Goal: Task Accomplishment & Management: Manage account settings

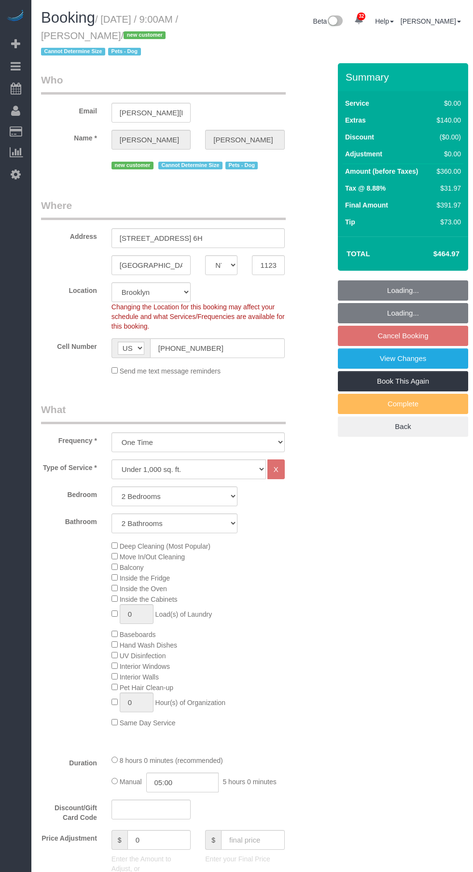
select select "NY"
select select "2"
select select "spot1"
select select "number:56"
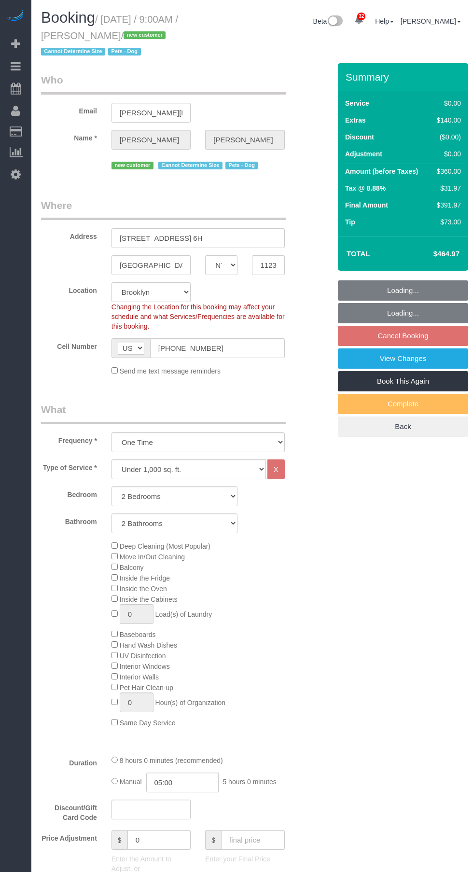
select select "number:72"
select select "number:13"
select select "number:6"
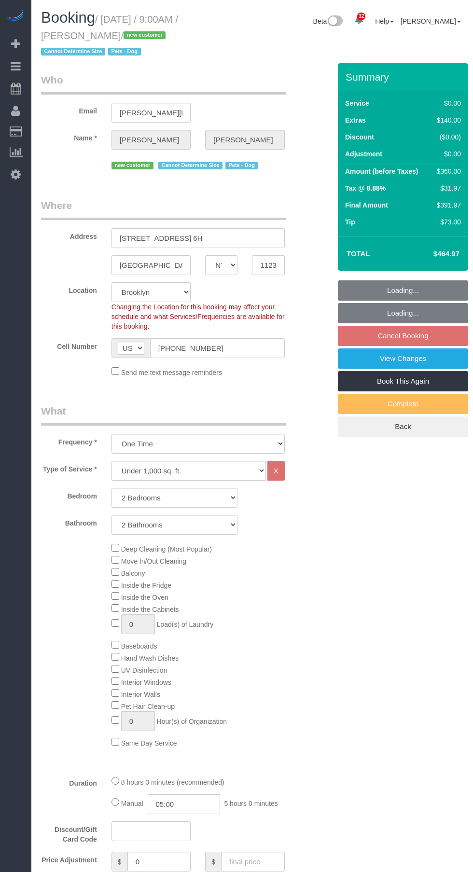
scroll to position [885, 0]
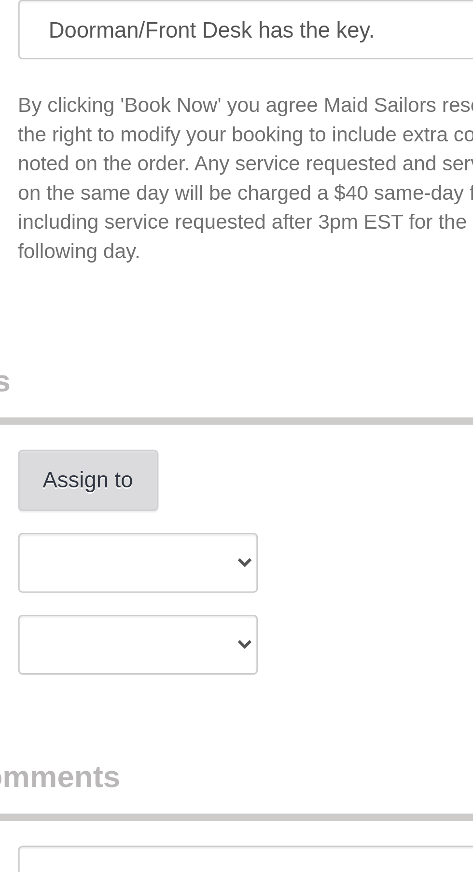
click at [140, 544] on button "Assign to" at bounding box center [135, 541] width 46 height 20
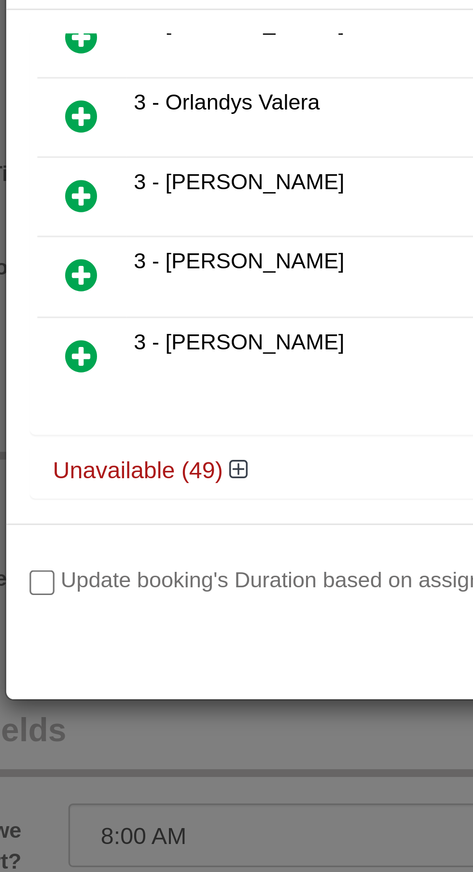
scroll to position [887, 0]
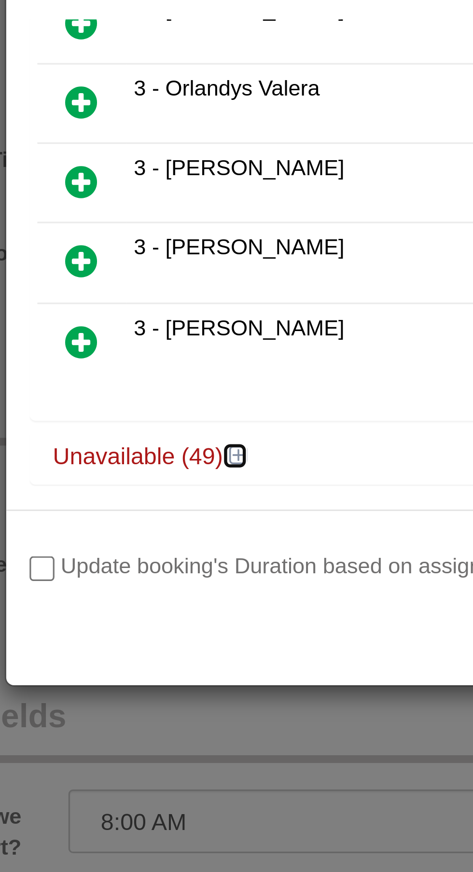
click at [165, 183] on icon at bounding box center [164, 186] width 6 height 7
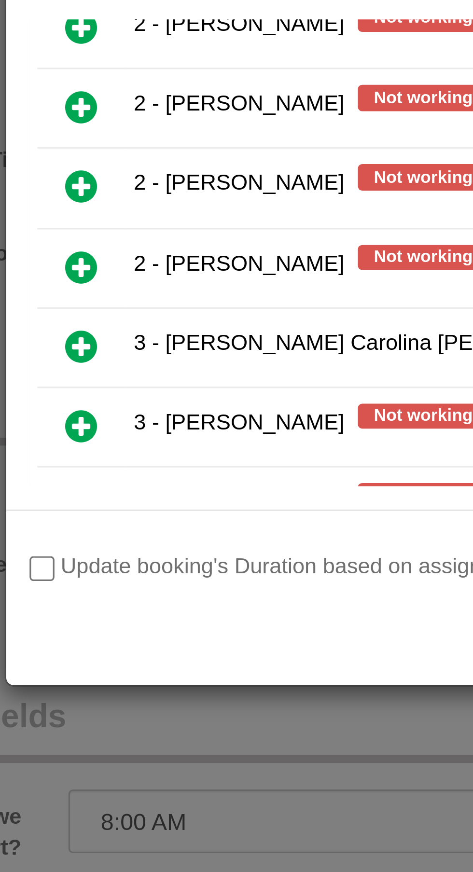
click at [121, 119] on link at bounding box center [115, 128] width 23 height 19
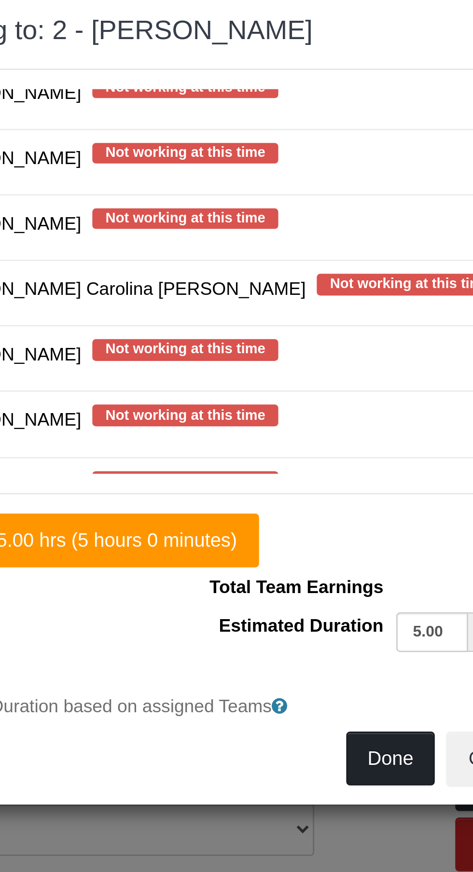
click at [317, 303] on button "Done" at bounding box center [314, 304] width 34 height 20
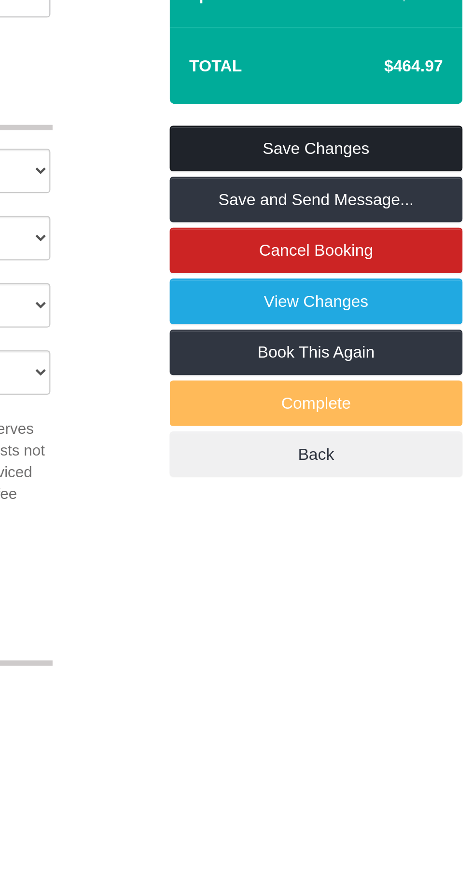
click at [418, 289] on link "Save Changes" at bounding box center [403, 290] width 130 height 20
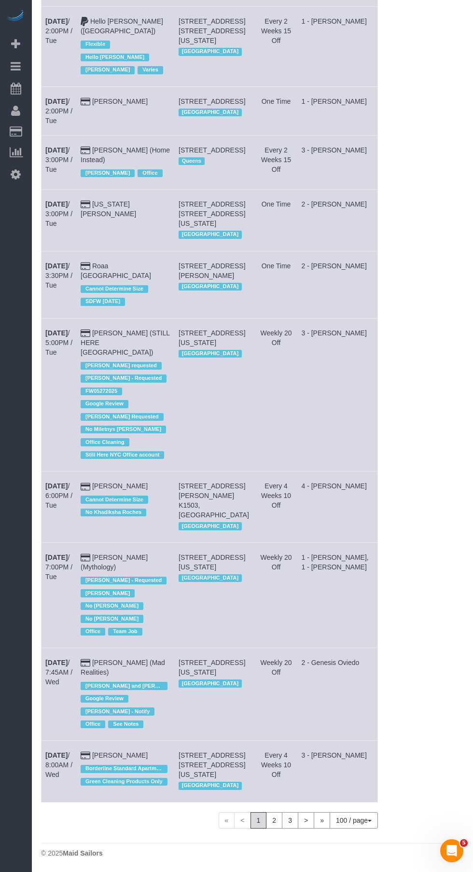
scroll to position [7299, 0]
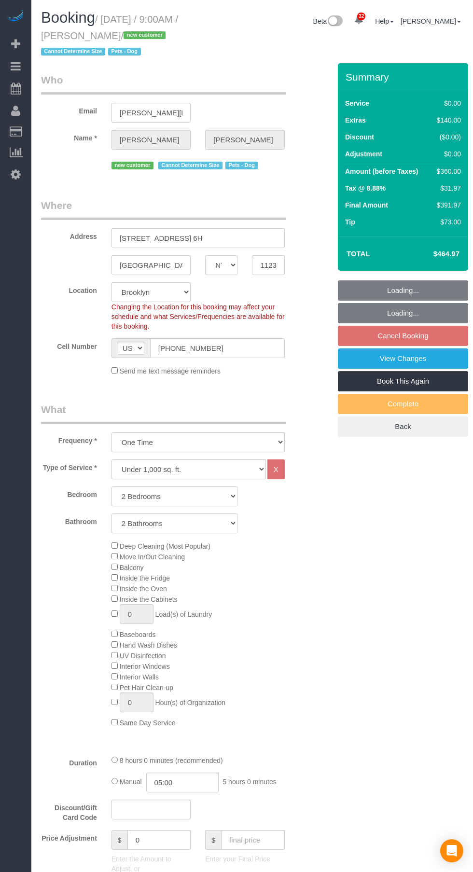
select select "NY"
select select "2"
select select "spot1"
select select "number:56"
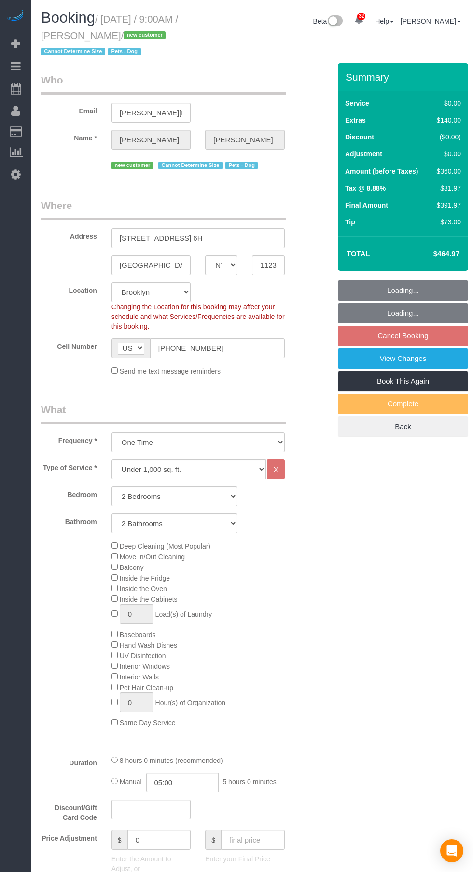
select select "number:72"
select select "number:13"
select select "number:6"
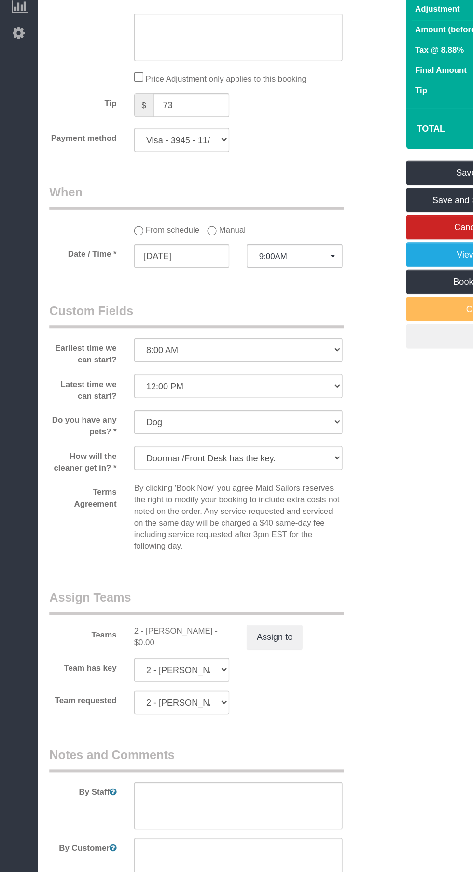
scroll to position [750, 0]
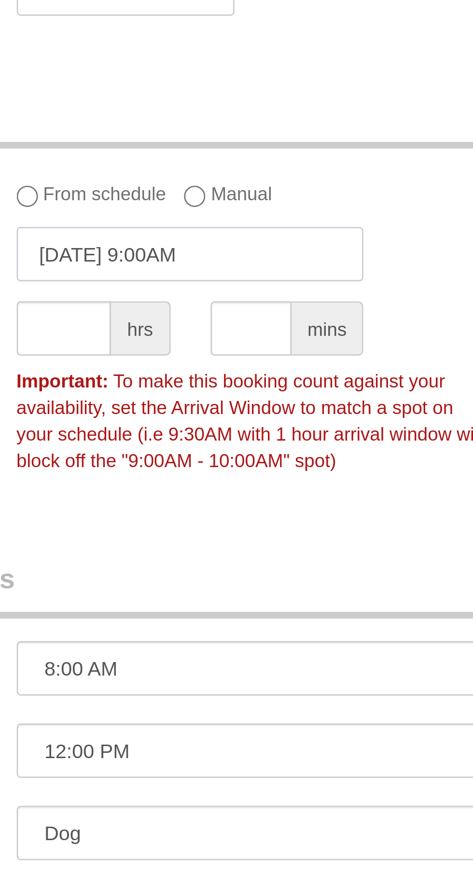
click at [199, 361] on input "10/03/2025 9:00AM" at bounding box center [175, 360] width 126 height 20
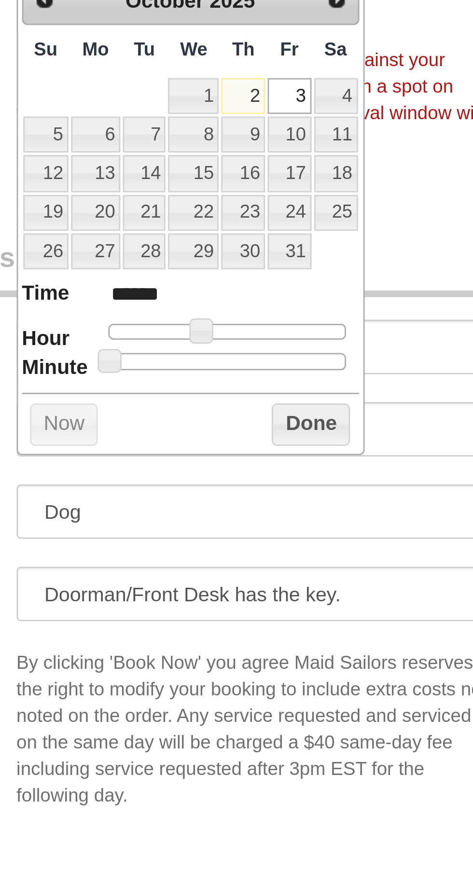
click at [181, 504] on span at bounding box center [178, 504] width 9 height 9
click at [182, 504] on span at bounding box center [178, 504] width 9 height 9
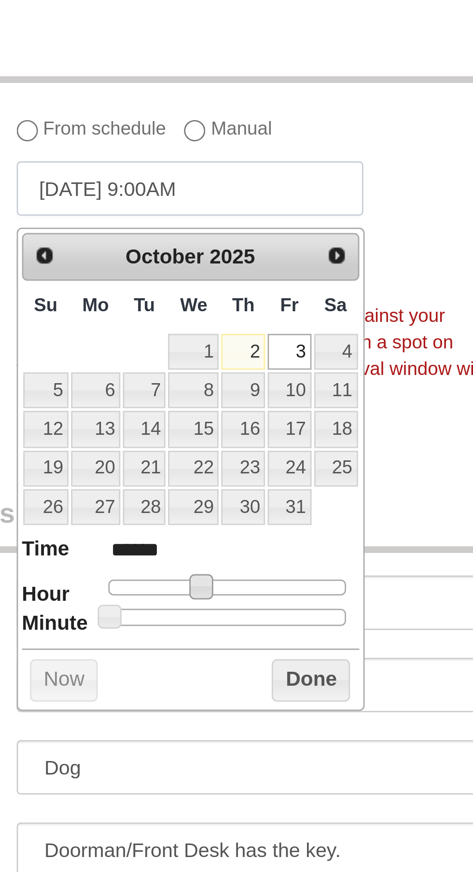
click at [162, 361] on input "10/03/2025 9:00AM" at bounding box center [175, 360] width 126 height 20
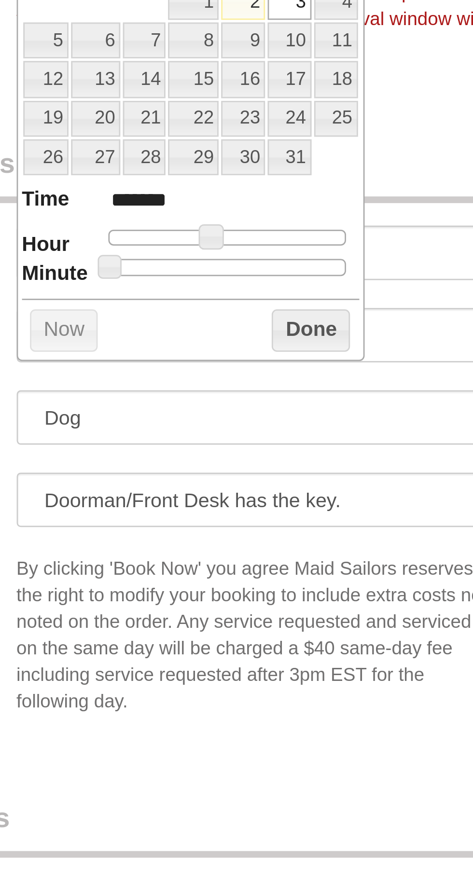
type input "10/03/2025 10:00AM"
click at [220, 539] on button "Done" at bounding box center [218, 538] width 28 height 15
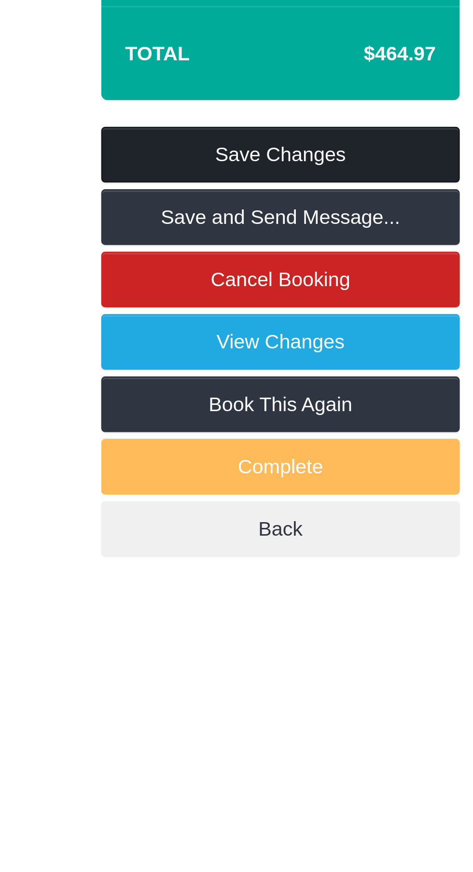
click at [425, 291] on link "Save Changes" at bounding box center [403, 290] width 130 height 20
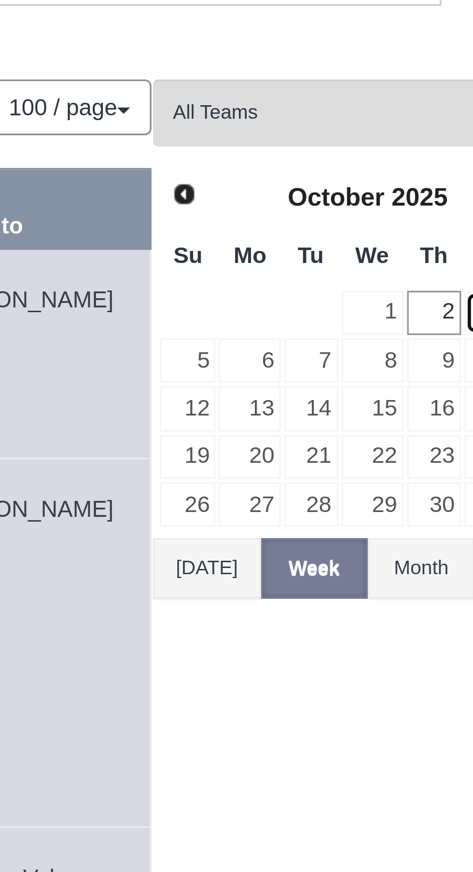
click at [470, 143] on link "3" at bounding box center [478, 145] width 16 height 13
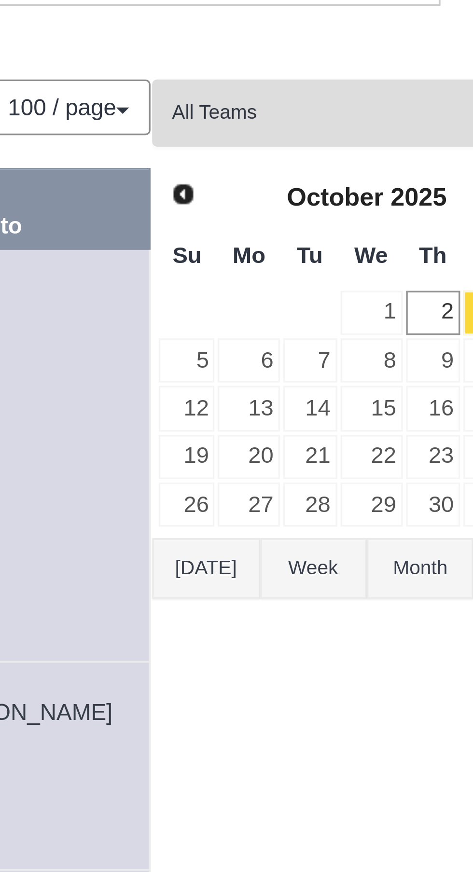
click at [437, 88] on span "All Teams" at bounding box center [438, 87] width 109 height 8
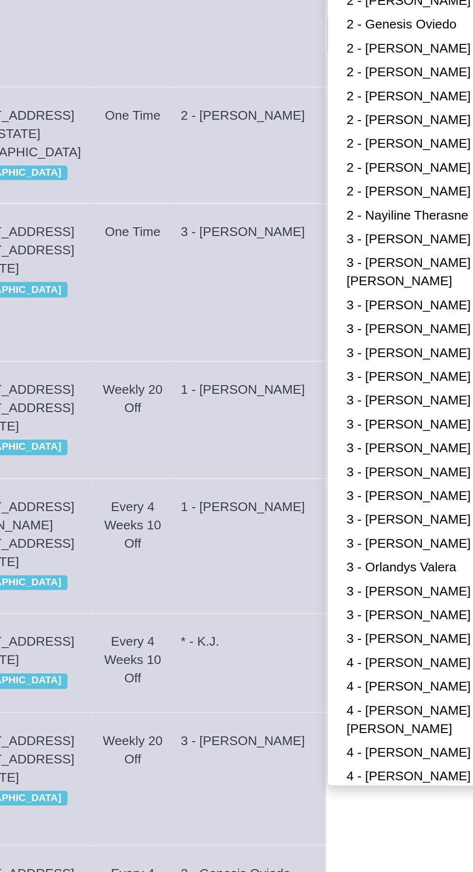
scroll to position [431, 0]
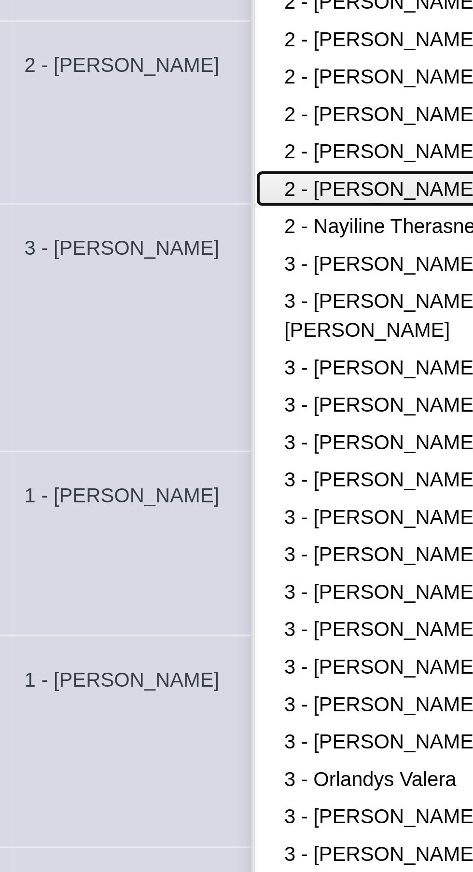
click at [410, 290] on link "2 - [PERSON_NAME]" at bounding box center [442, 296] width 126 height 13
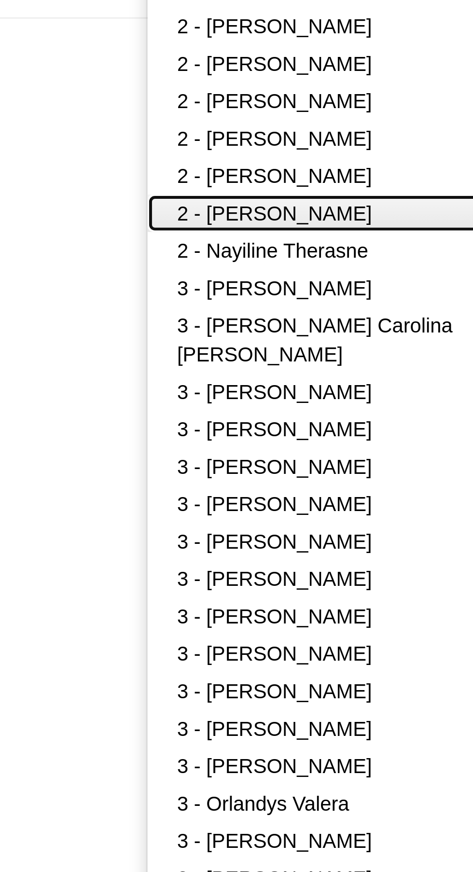
scroll to position [0, 0]
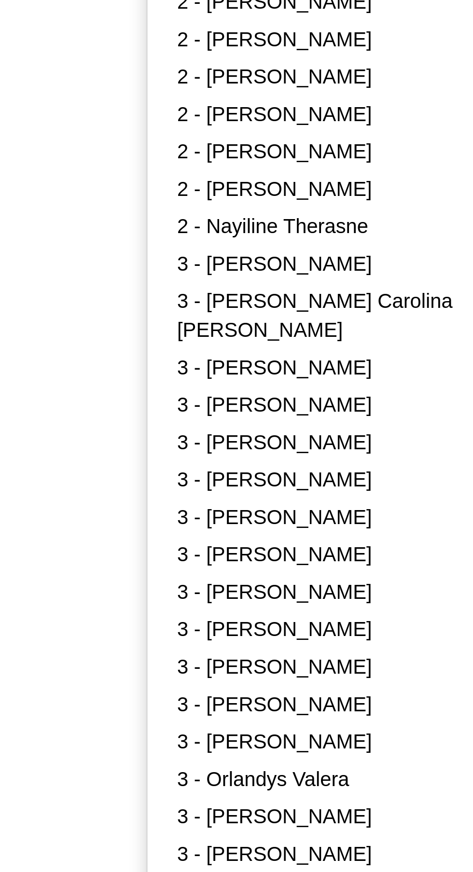
click at [314, 413] on body "32 Beta Your Notifications You have 0 alerts × You have 3 to charge for 10/01/2…" at bounding box center [236, 436] width 473 height 872
